Goal: Task Accomplishment & Management: Contribute content

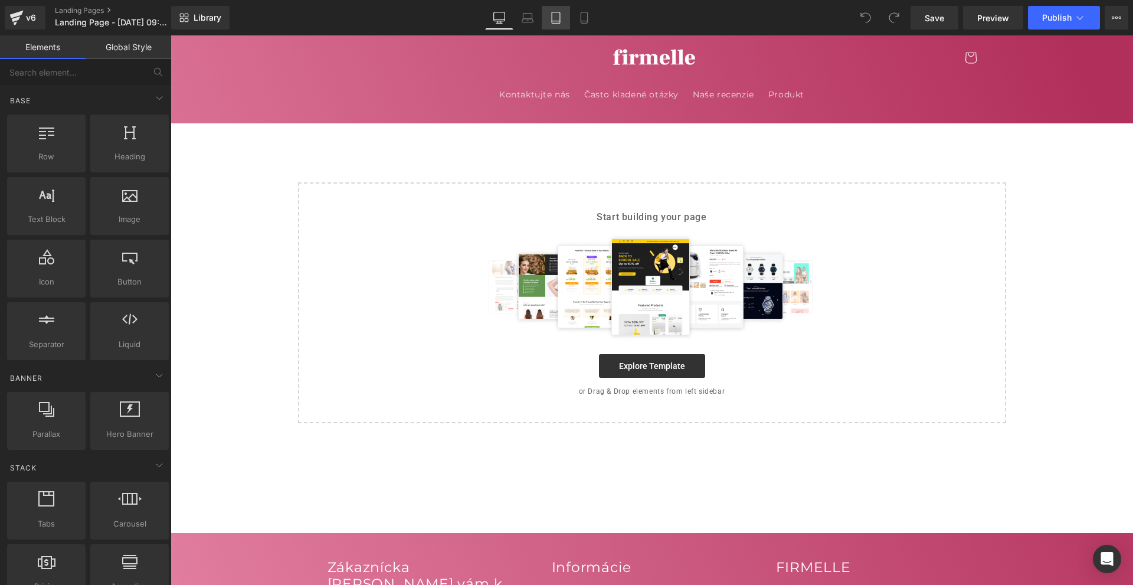
click at [567, 17] on link "Tablet" at bounding box center [556, 18] width 28 height 24
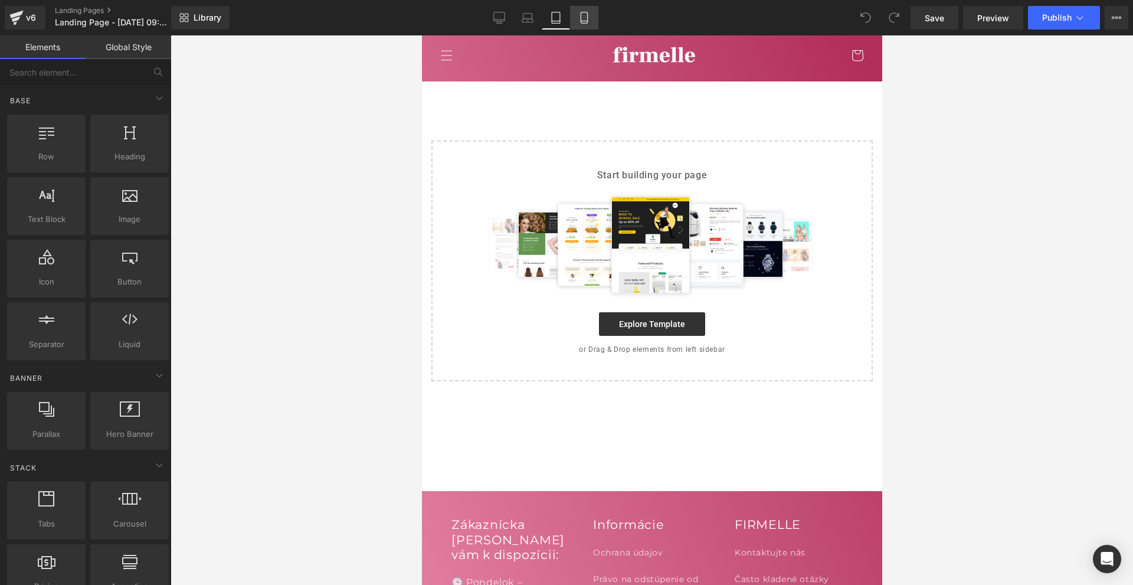
click at [585, 17] on icon at bounding box center [584, 18] width 12 height 12
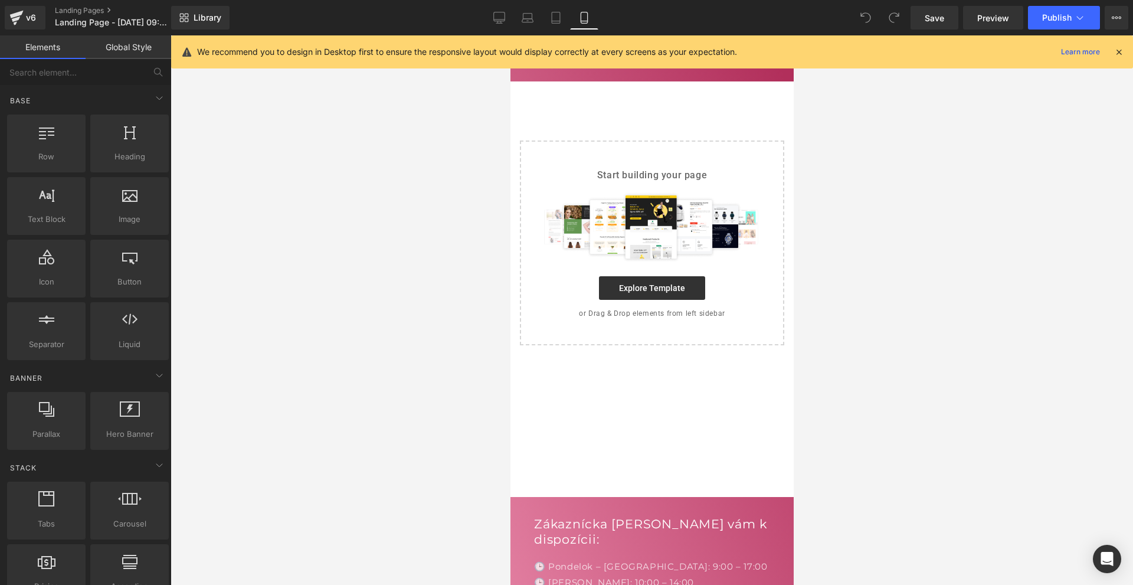
scroll to position [105, 0]
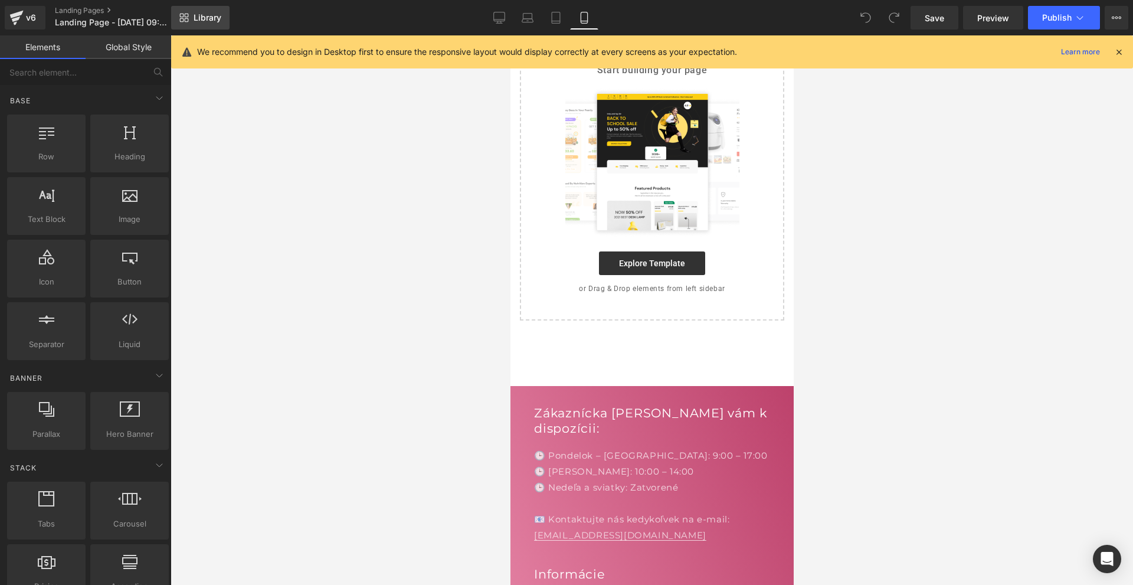
click at [208, 25] on link "Library" at bounding box center [200, 18] width 58 height 24
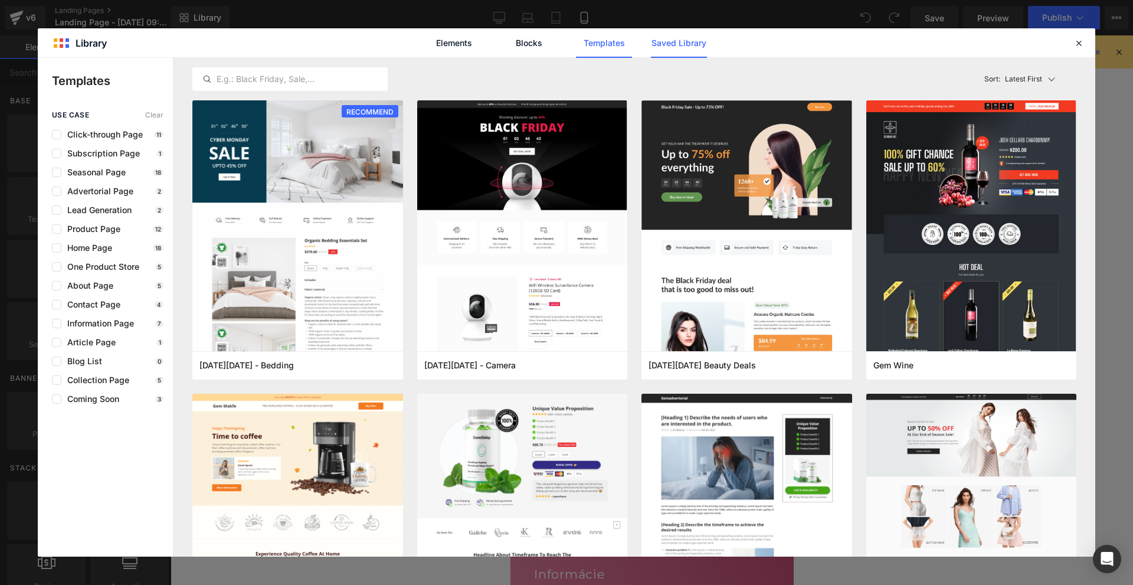
click at [682, 31] on link "Saved Library" at bounding box center [679, 43] width 56 height 30
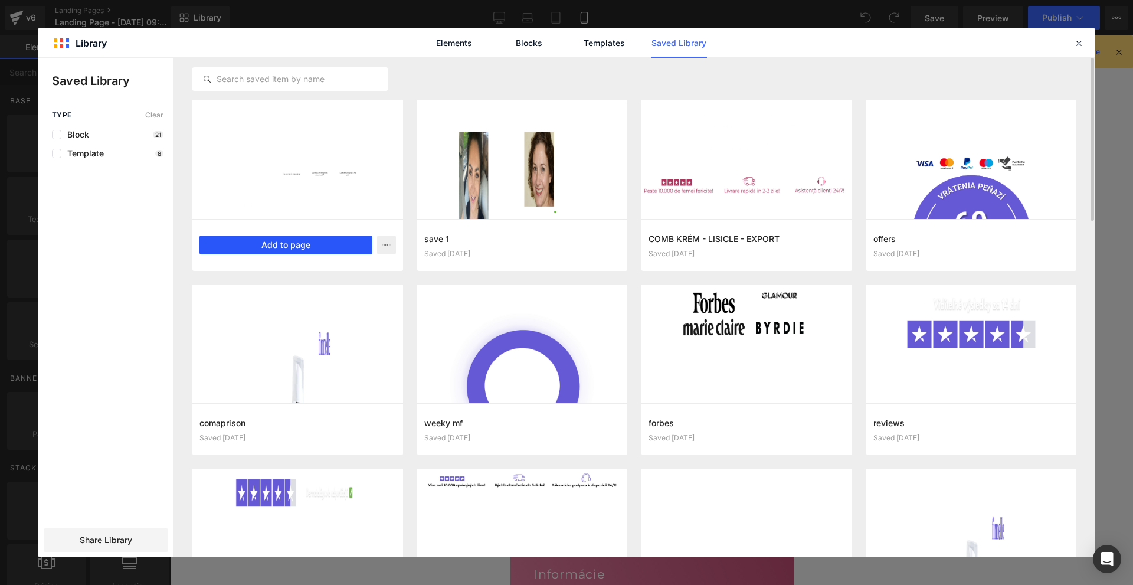
click at [349, 240] on button "Add to page" at bounding box center [285, 244] width 173 height 19
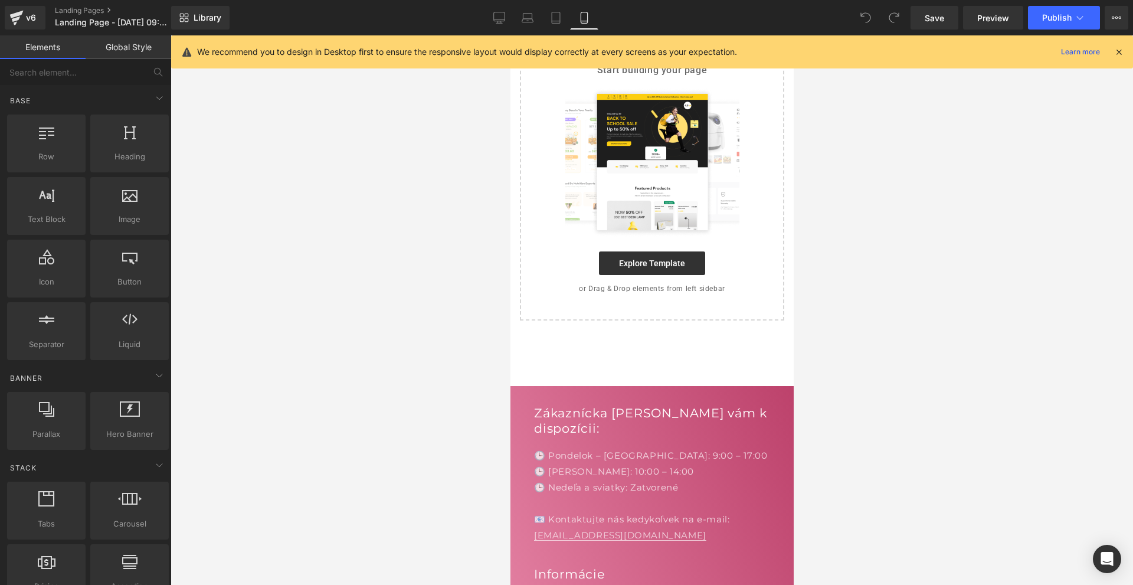
scroll to position [164, 0]
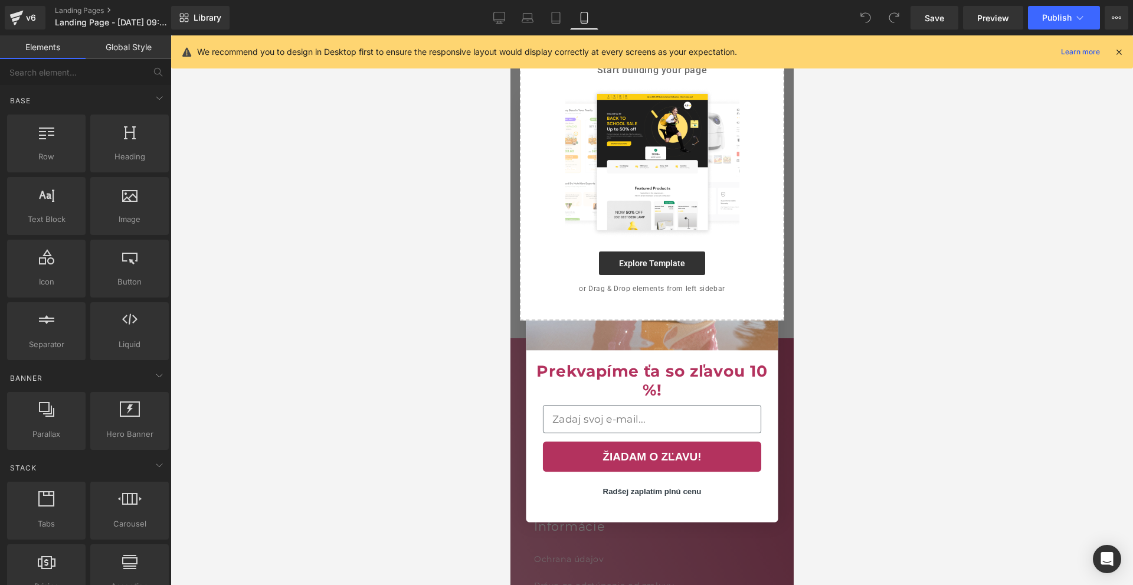
click at [1122, 51] on icon at bounding box center [1119, 52] width 11 height 11
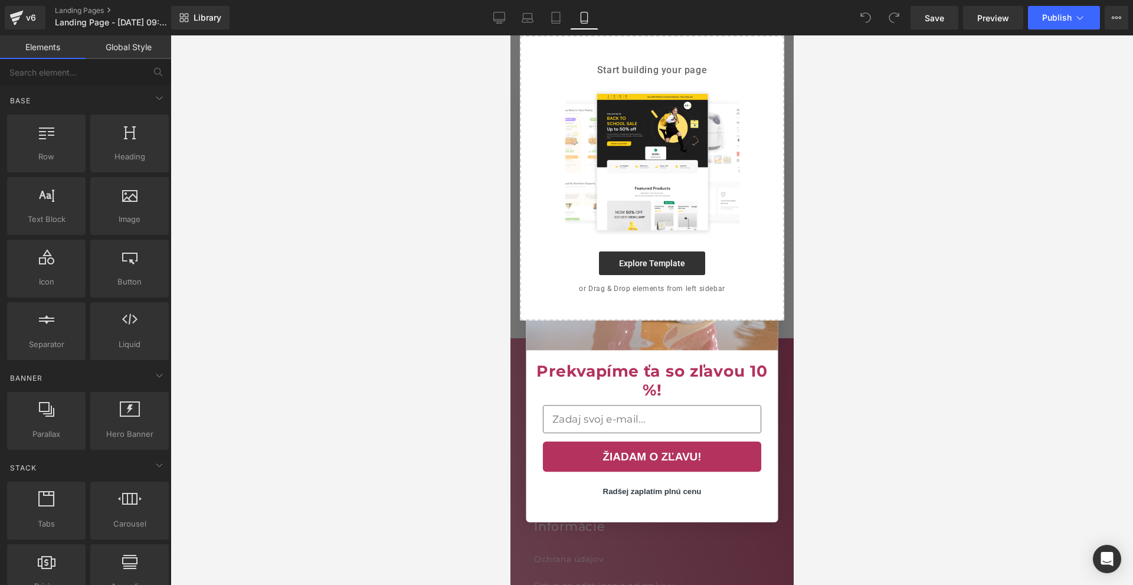
click at [499, 19] on icon at bounding box center [499, 18] width 12 height 12
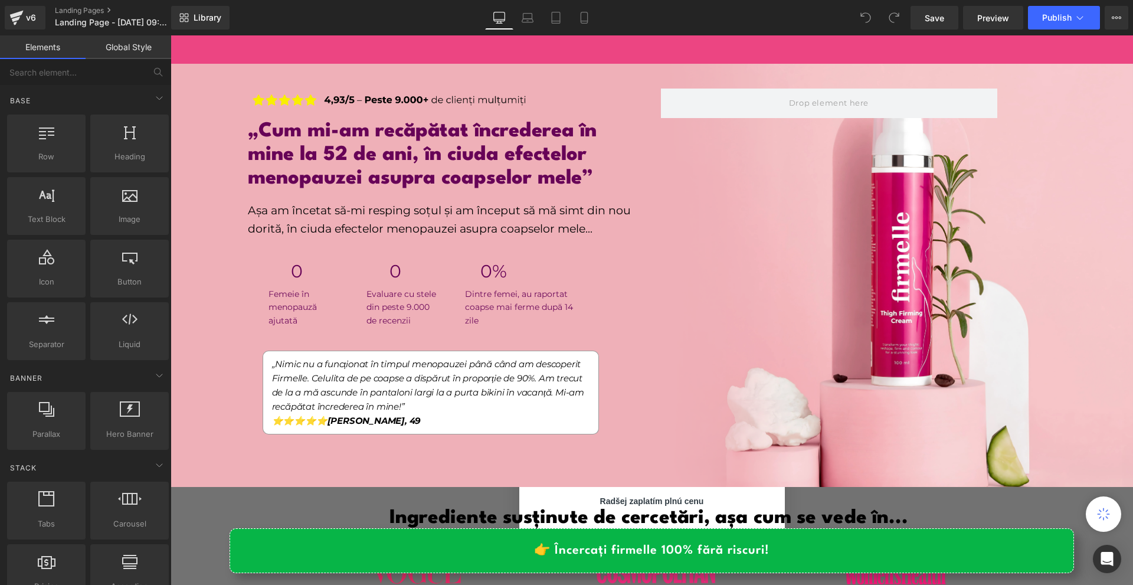
scroll to position [0, 0]
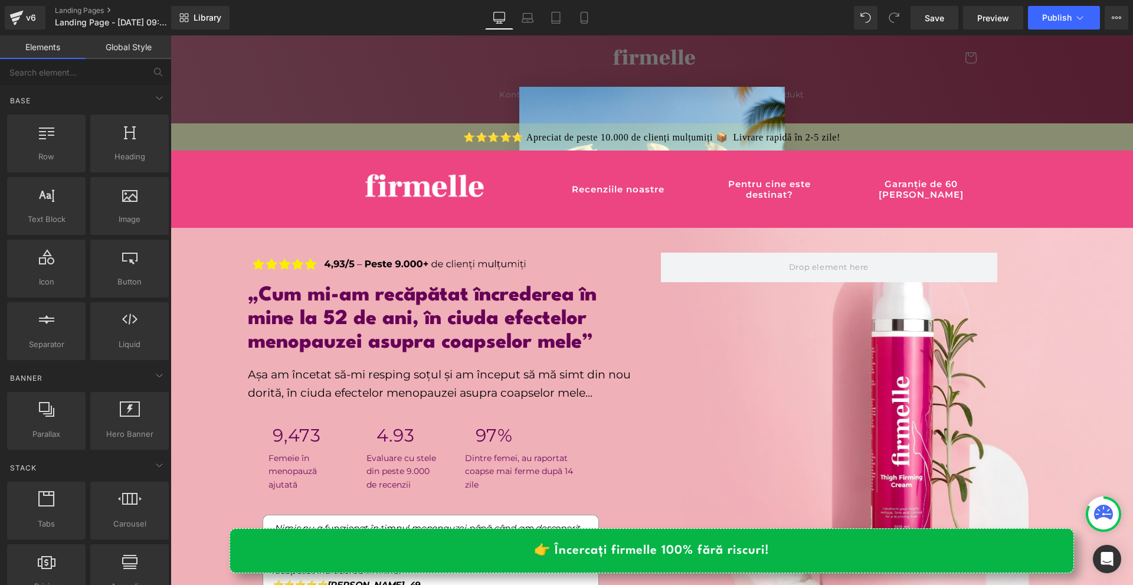
click at [771, 93] on circle "Close dialog" at bounding box center [770, 100] width 17 height 17
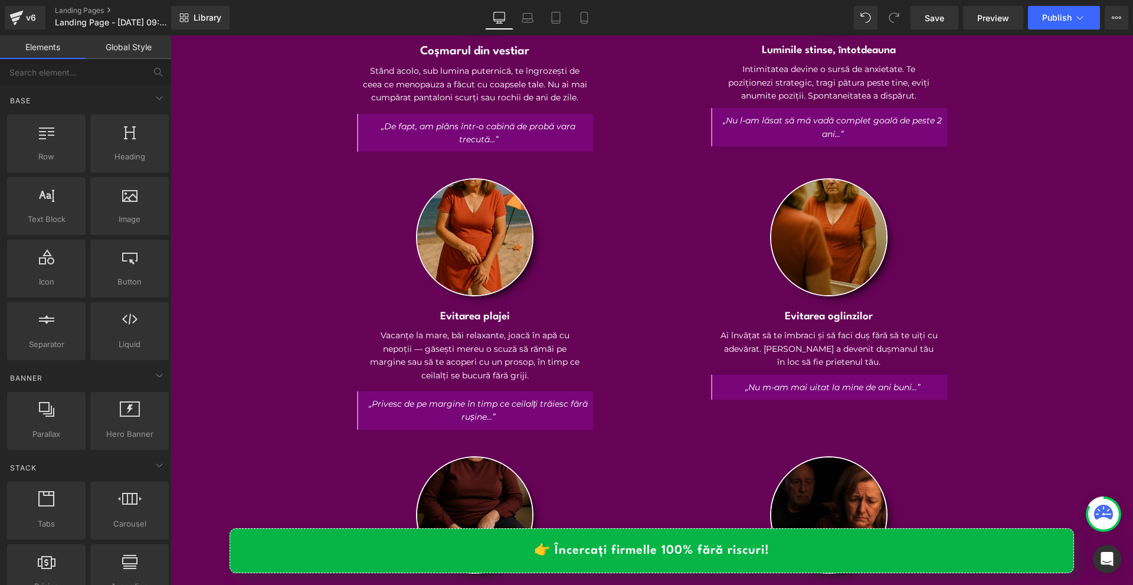
scroll to position [1062, 0]
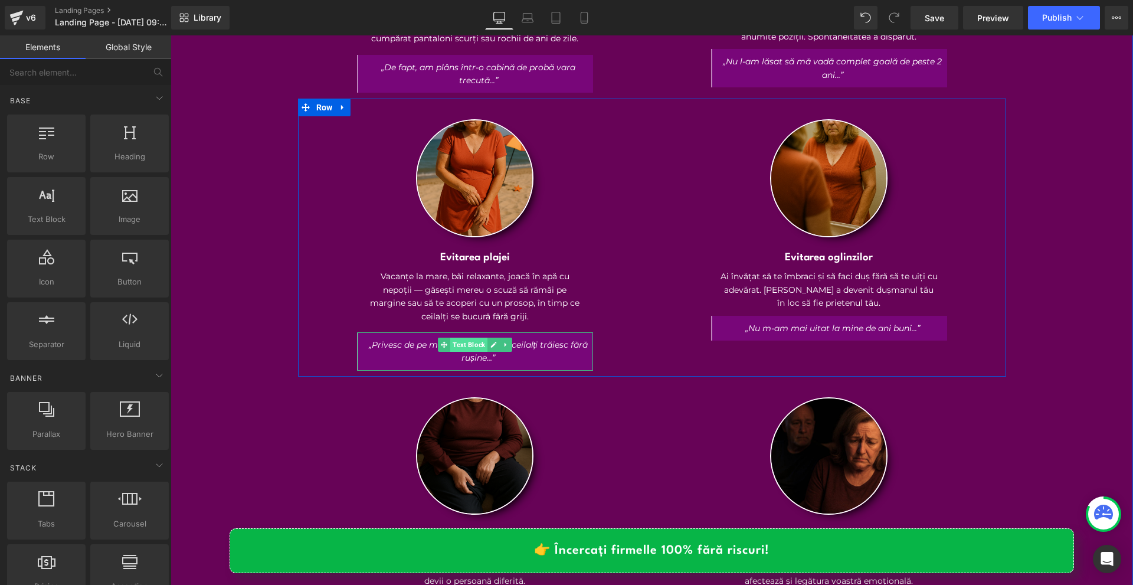
click at [457, 338] on span "Text Block" at bounding box center [468, 345] width 37 height 14
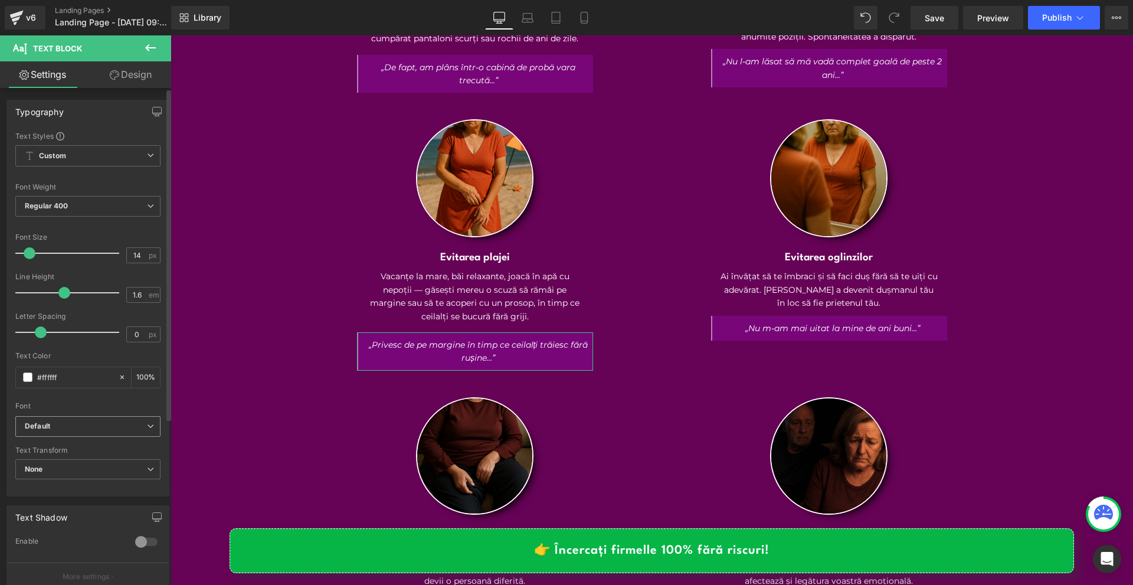
click at [80, 420] on span "Default" at bounding box center [87, 426] width 145 height 21
click at [590, 332] on div at bounding box center [591, 351] width 3 height 38
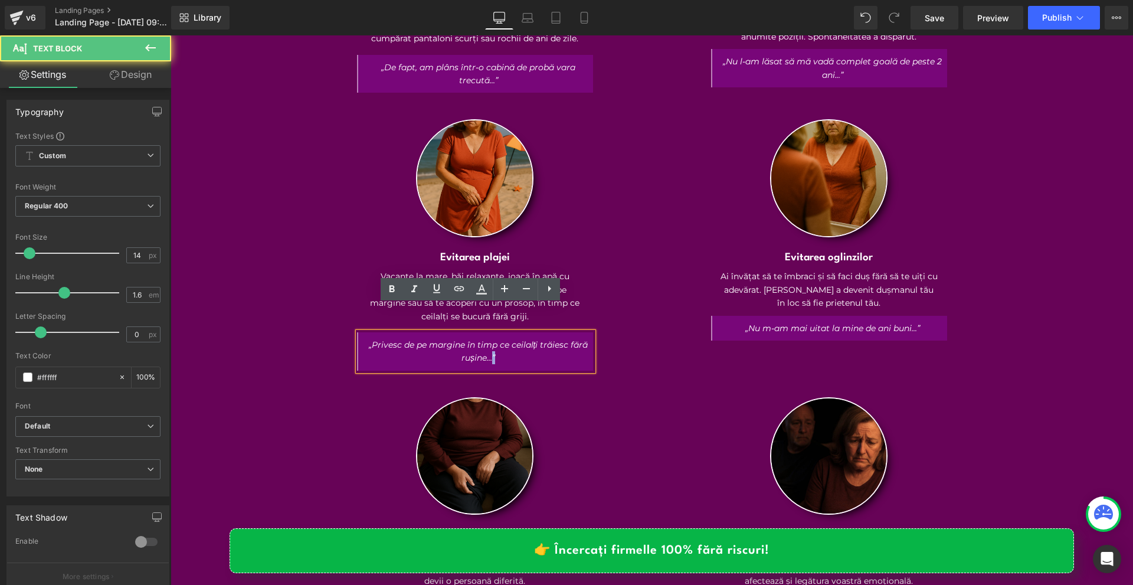
click at [587, 339] on icon "„Privesc de pe margine în timp ce ceilalți trăiesc fără rușine…”" at bounding box center [479, 351] width 220 height 24
click at [590, 332] on div "„Privesc de pe margine în timp ce ceilalți trăiesc fără rușine…”" at bounding box center [475, 351] width 236 height 38
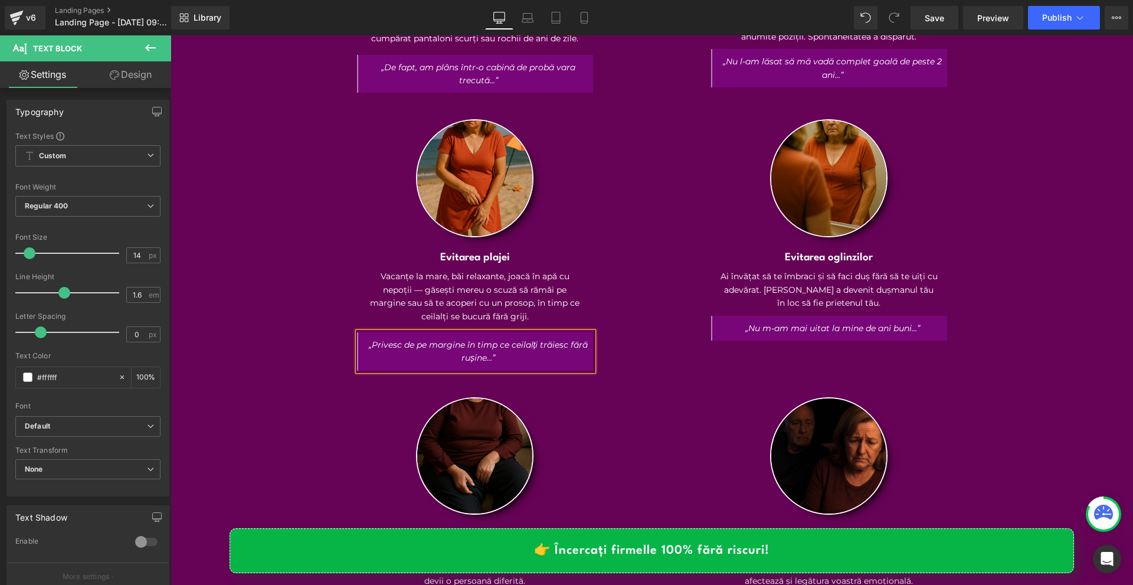
click at [1070, 317] on div "Dacă aceasta este realitatea ta, nu ești singur... Heading Image Coșmarul din v…" at bounding box center [652, 338] width 963 height 1127
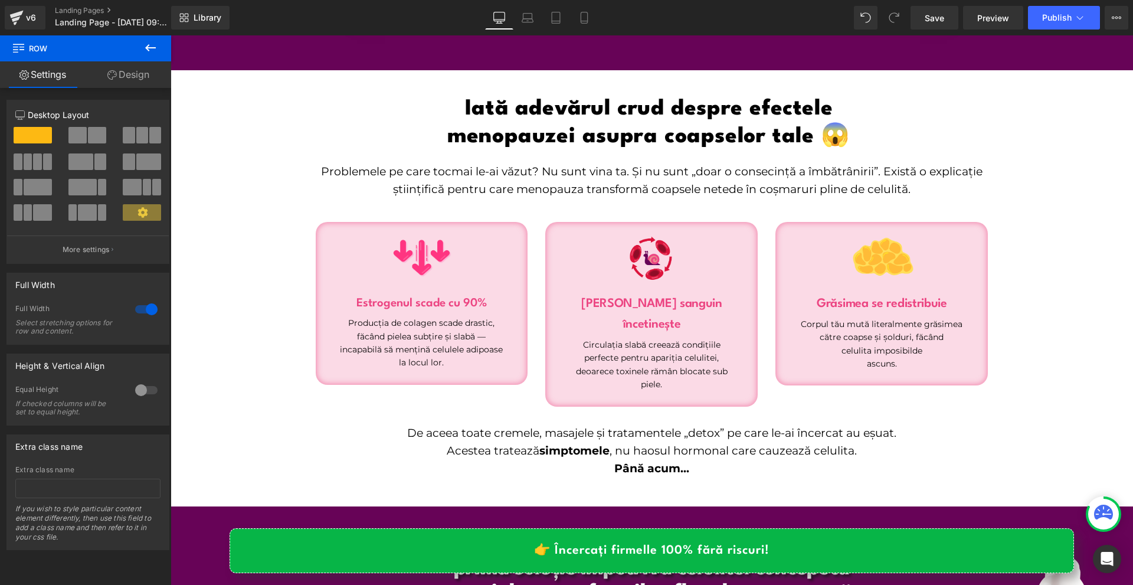
scroll to position [2006, 0]
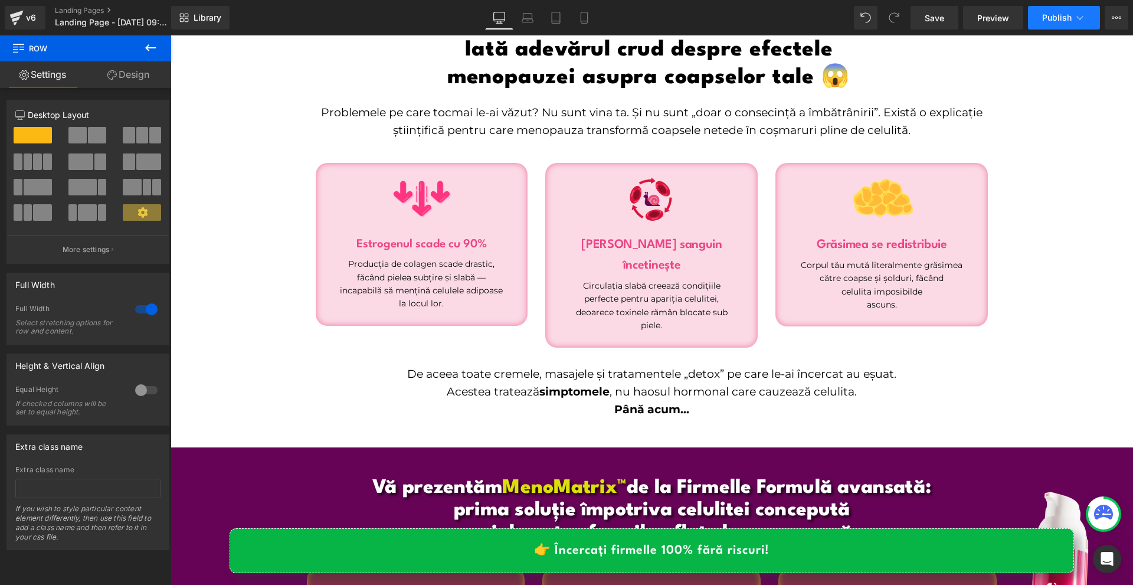
click at [1053, 21] on span "Publish" at bounding box center [1057, 17] width 30 height 9
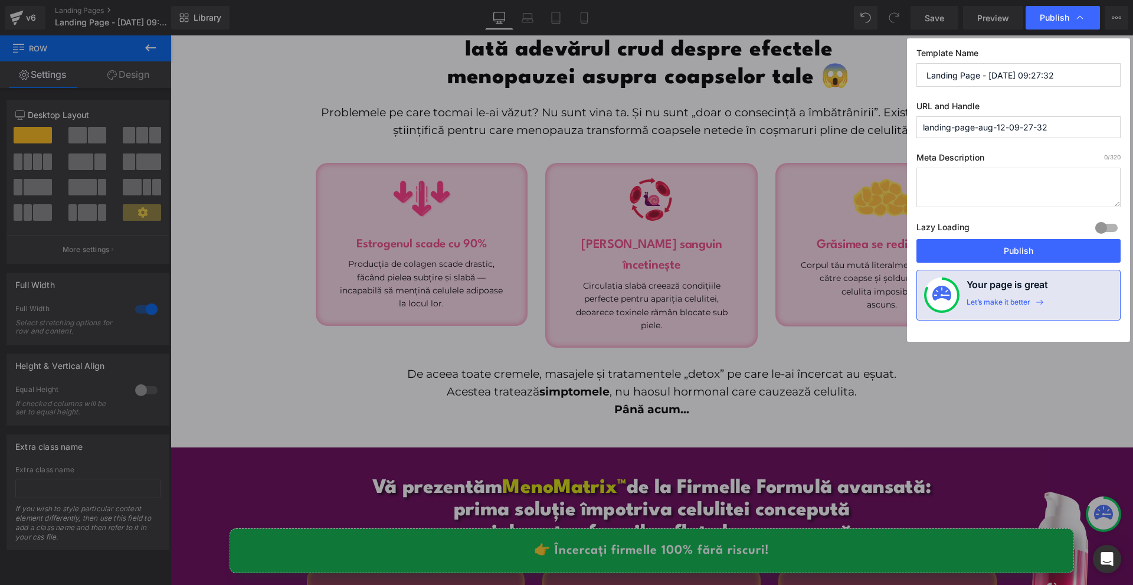
drag, startPoint x: 1002, startPoint y: 127, endPoint x: 977, endPoint y: 81, distance: 51.8
click at [1001, 126] on input "landing-page-aug-12-09-27-32" at bounding box center [1018, 127] width 204 height 22
click at [974, 76] on input "Landing Page - [DATE] 09:27:32" at bounding box center [1018, 75] width 204 height 24
click at [974, 74] on input "Landing Page - [DATE] 09:27:32" at bounding box center [1018, 75] width 204 height 24
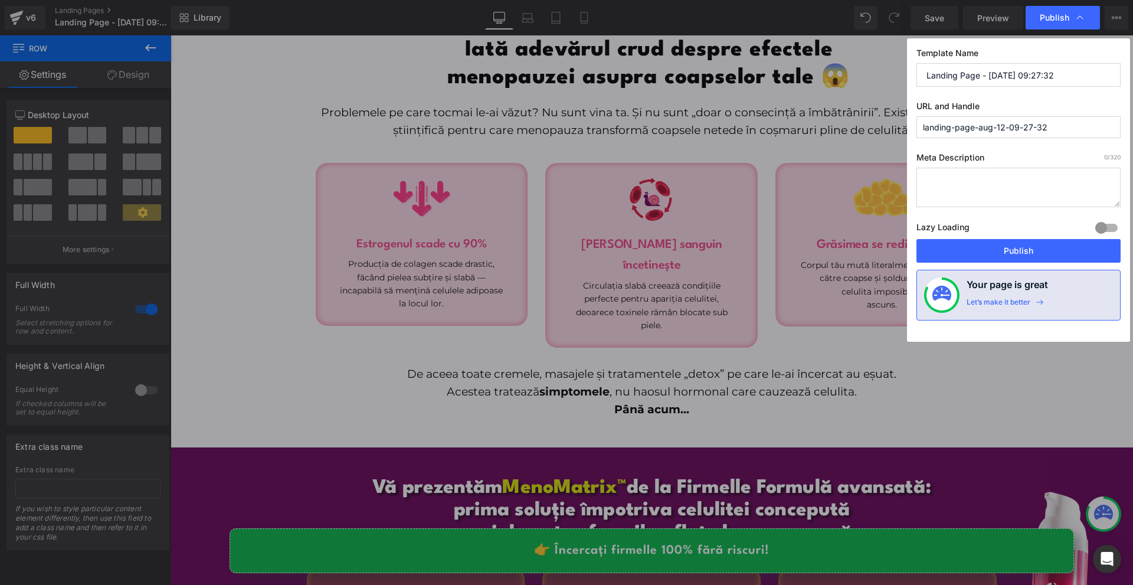
click at [974, 74] on input "Landing Page - [DATE] 09:27:32" at bounding box center [1018, 75] width 204 height 24
type input "Hormonal [MEDICAL_DATA] SK"
click at [1033, 247] on button "Publish" at bounding box center [1018, 251] width 204 height 24
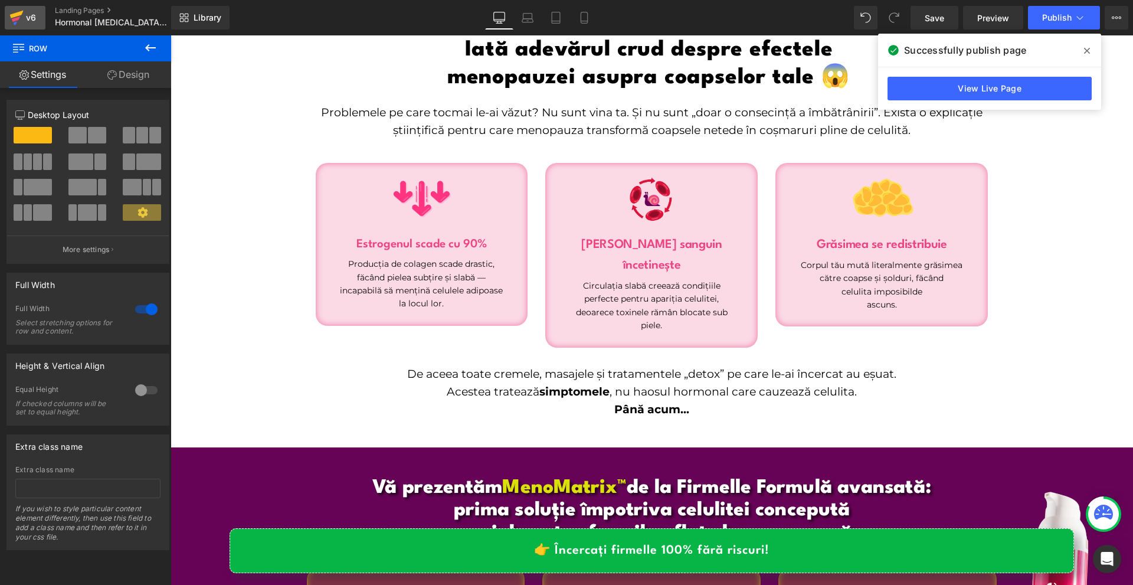
click at [33, 18] on div "v6" at bounding box center [31, 17] width 15 height 15
